Goal: Task Accomplishment & Management: Complete application form

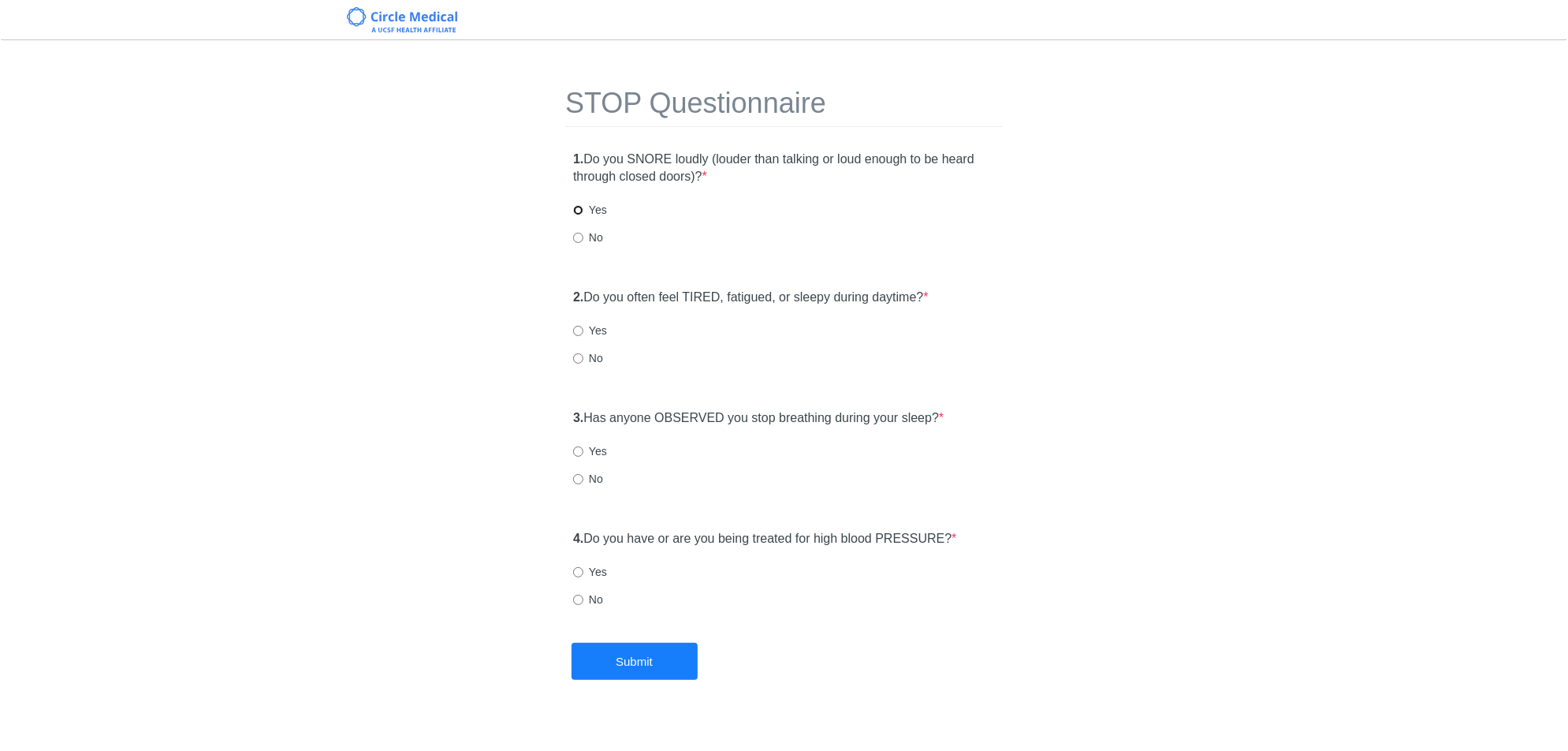
click at [578, 210] on input "Yes" at bounding box center [578, 209] width 10 height 10
radio input "true"
click at [579, 357] on input "No" at bounding box center [578, 358] width 10 height 10
radio input "true"
click at [578, 477] on input "No" at bounding box center [578, 478] width 10 height 10
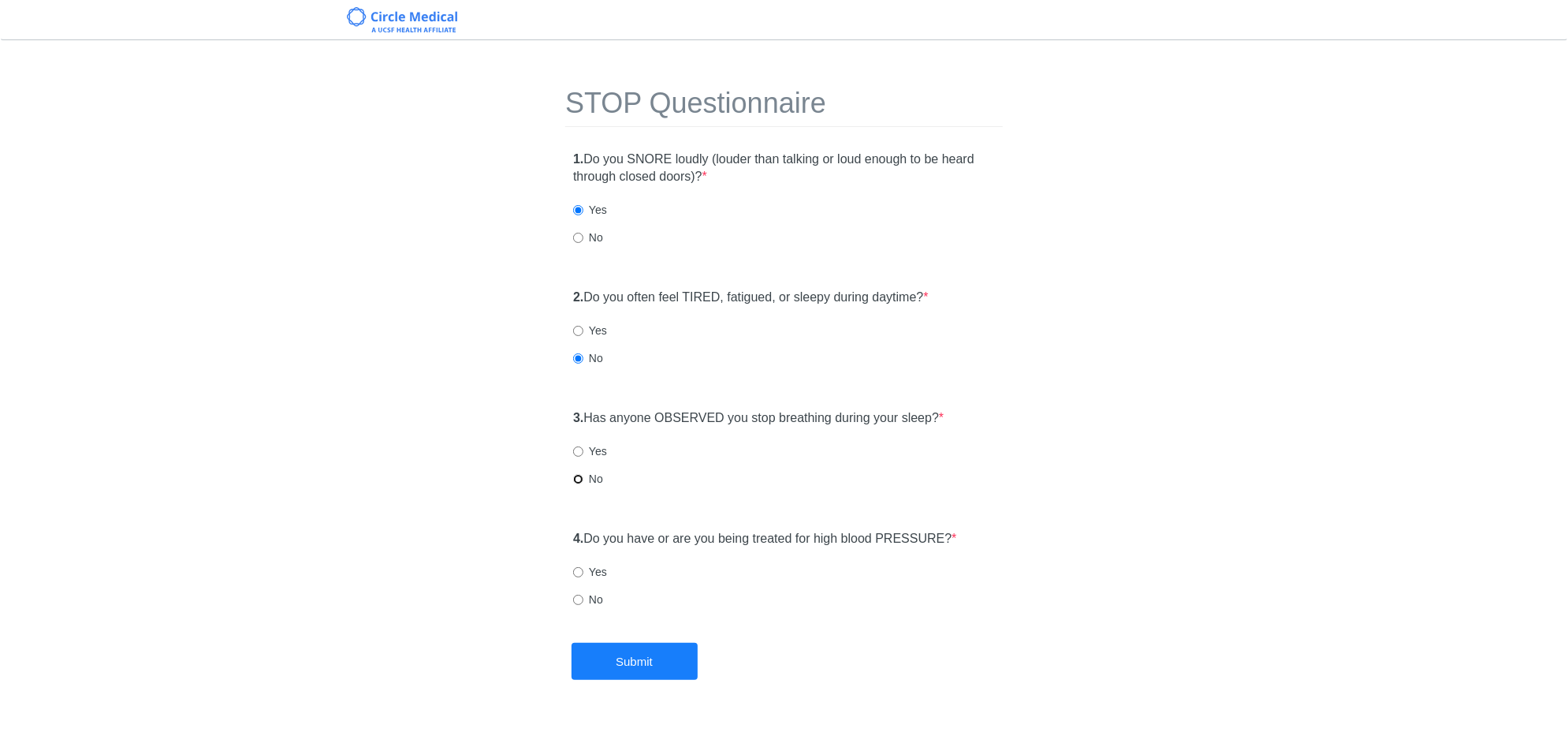
radio input "true"
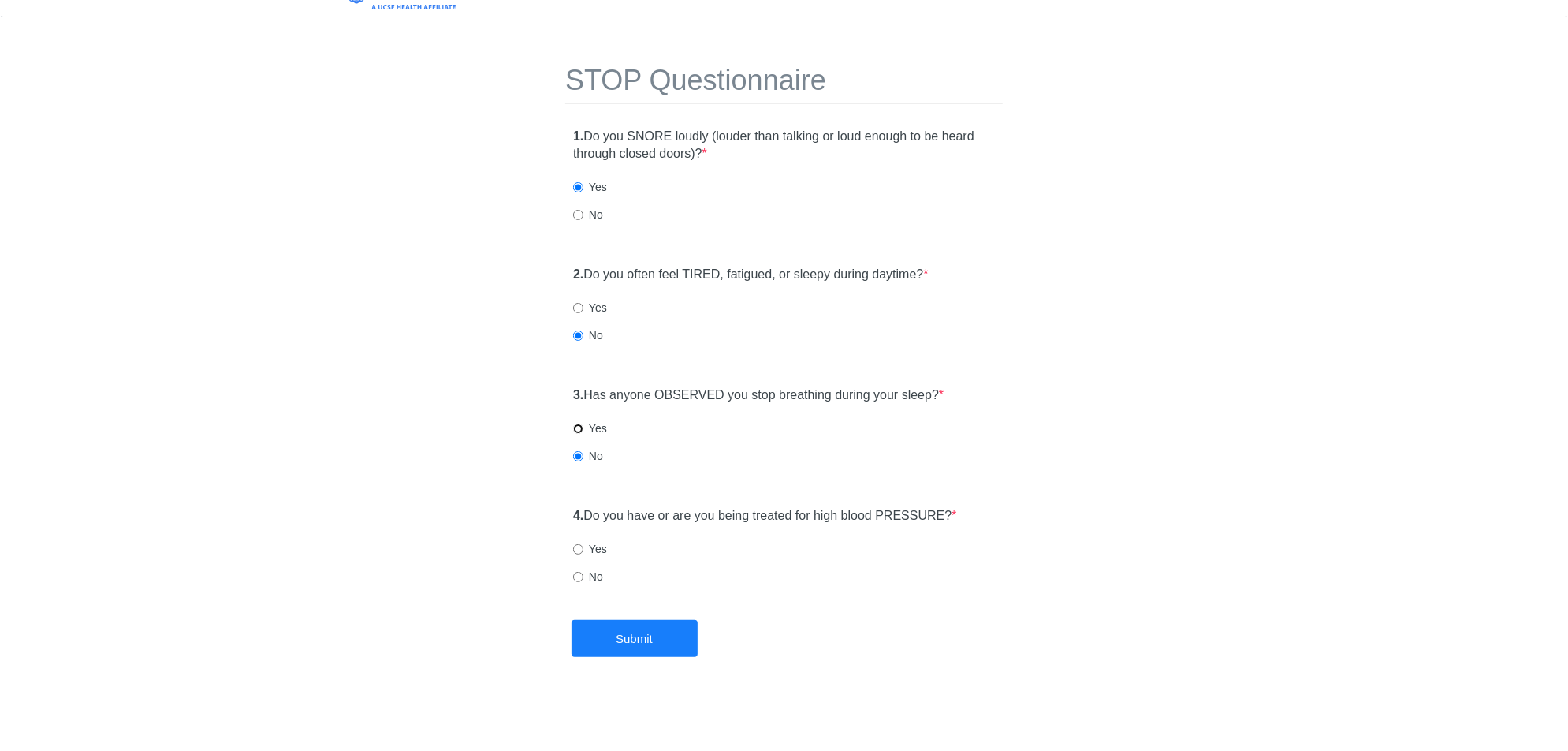
click at [577, 432] on input "Yes" at bounding box center [578, 428] width 10 height 10
radio input "true"
click at [580, 575] on input "No" at bounding box center [578, 576] width 10 height 10
radio input "true"
click at [598, 616] on div "STOP Questionnaire 1. Do you SNORE loudly (louder than talking or loud enough t…" at bounding box center [784, 326] width 461 height 587
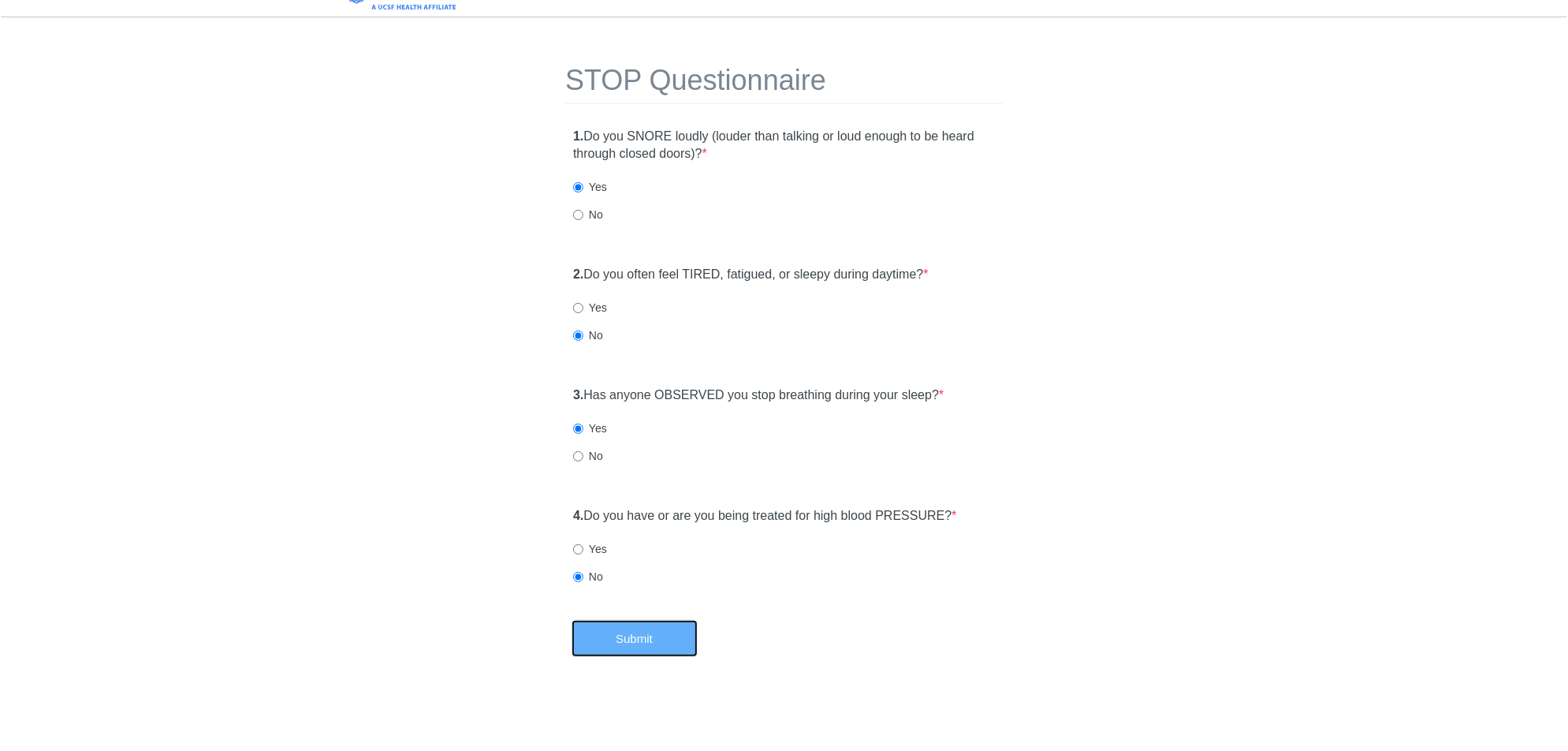
click at [599, 626] on button "Submit" at bounding box center [634, 639] width 126 height 37
